Goal: Transaction & Acquisition: Purchase product/service

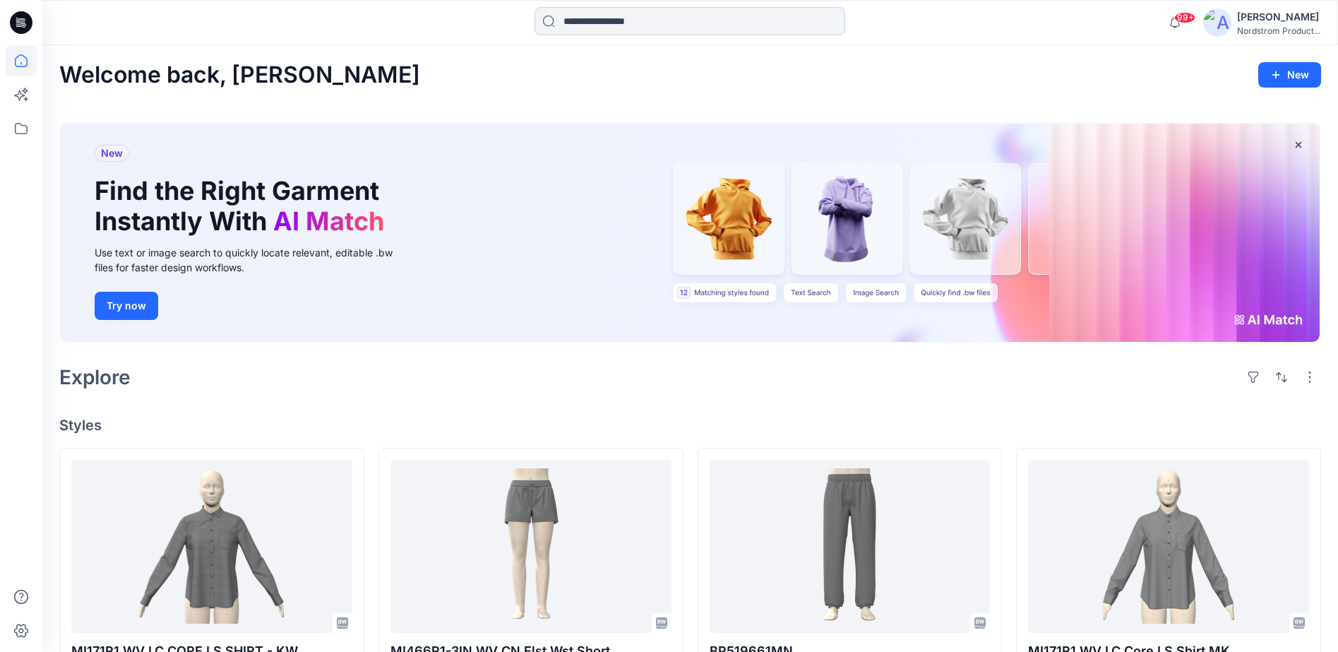
click at [679, 21] on input at bounding box center [689, 21] width 311 height 28
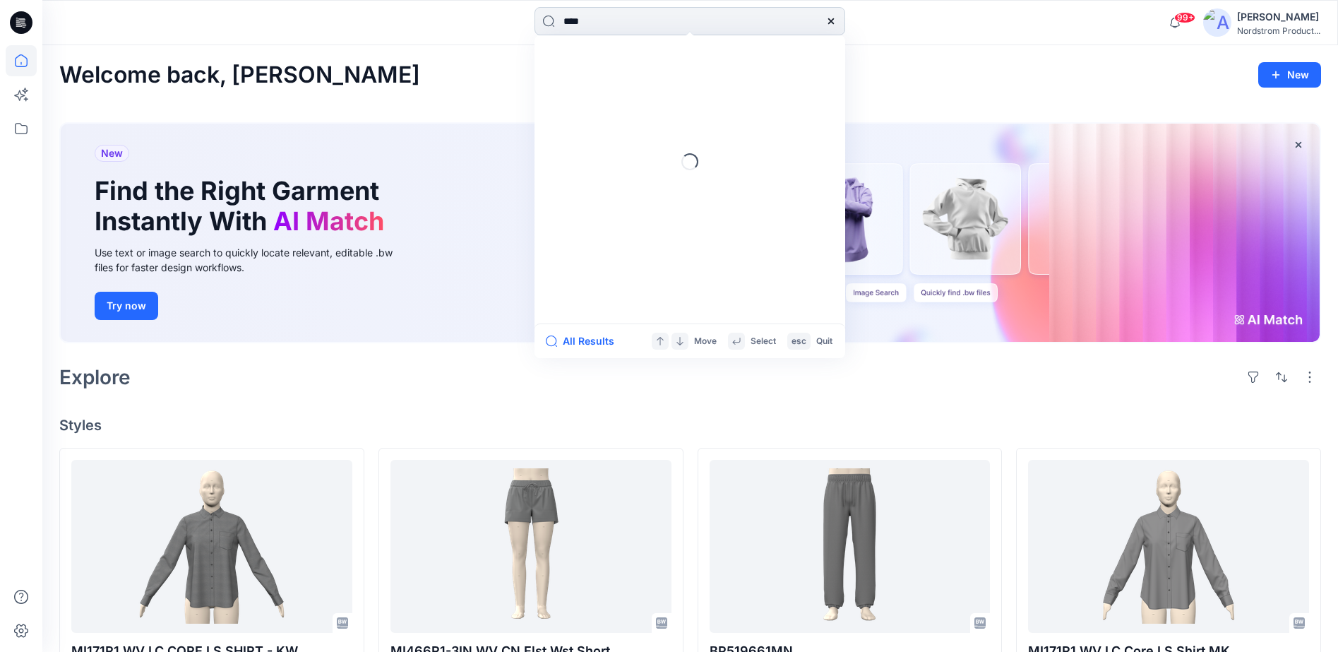
type input "*****"
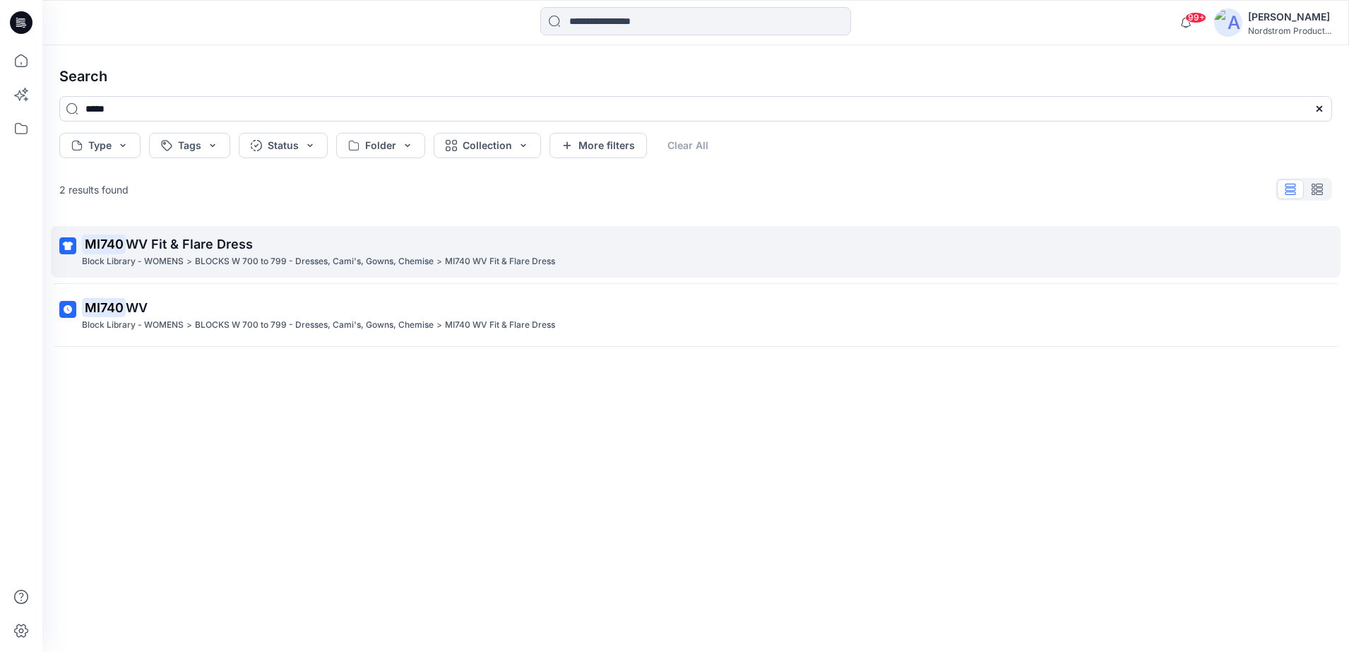
click at [181, 249] on span "WV Fit & Flare Dress" at bounding box center [189, 244] width 127 height 15
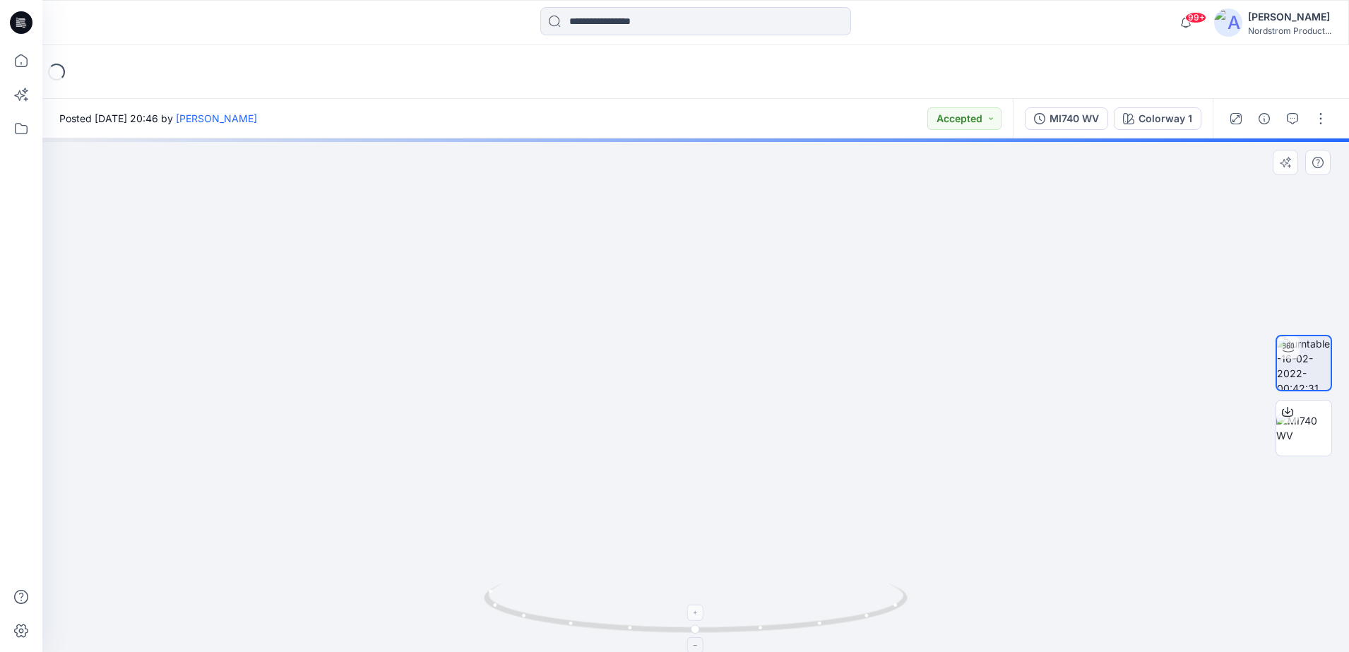
drag, startPoint x: 744, startPoint y: 403, endPoint x: 734, endPoint y: 595, distance: 192.3
click at [734, 595] on div at bounding box center [695, 394] width 1306 height 513
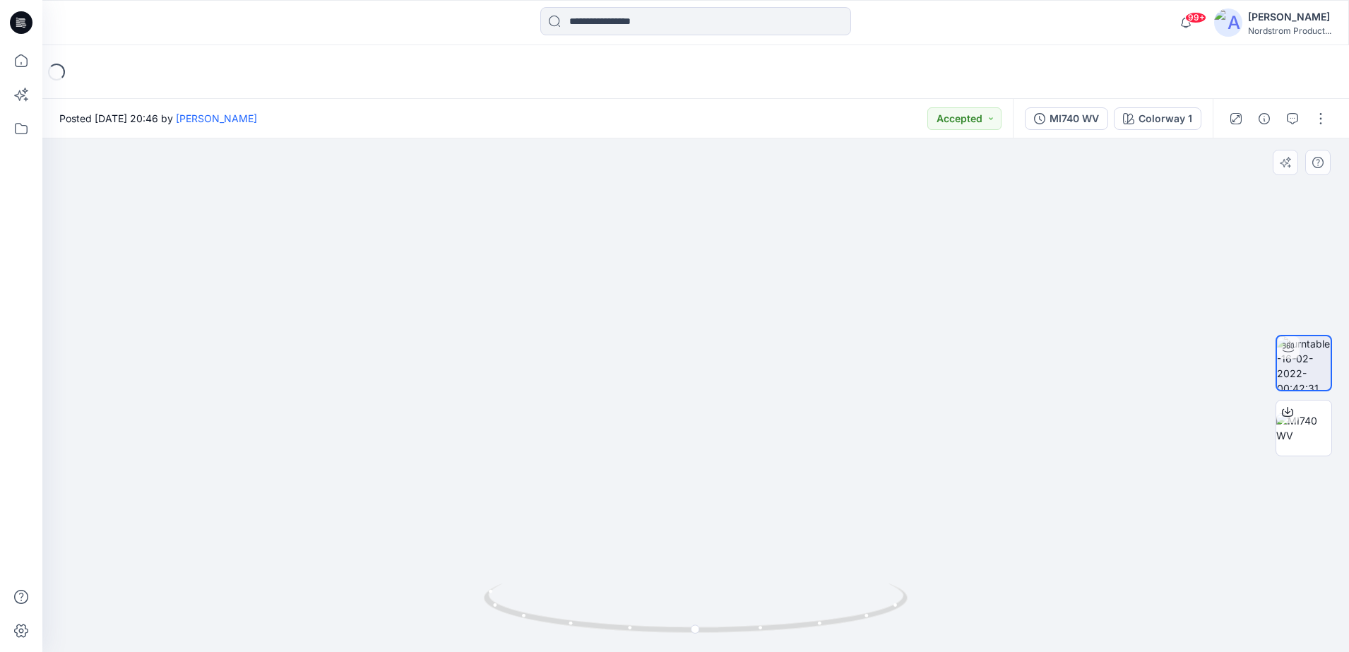
drag, startPoint x: 745, startPoint y: 345, endPoint x: 745, endPoint y: 426, distance: 81.9
click at [745, 426] on img at bounding box center [684, 316] width 1377 height 671
drag, startPoint x: 736, startPoint y: 436, endPoint x: 647, endPoint y: 428, distance: 90.1
click at [647, 428] on img at bounding box center [660, 314] width 1377 height 678
